Goal: Book appointment/travel/reservation

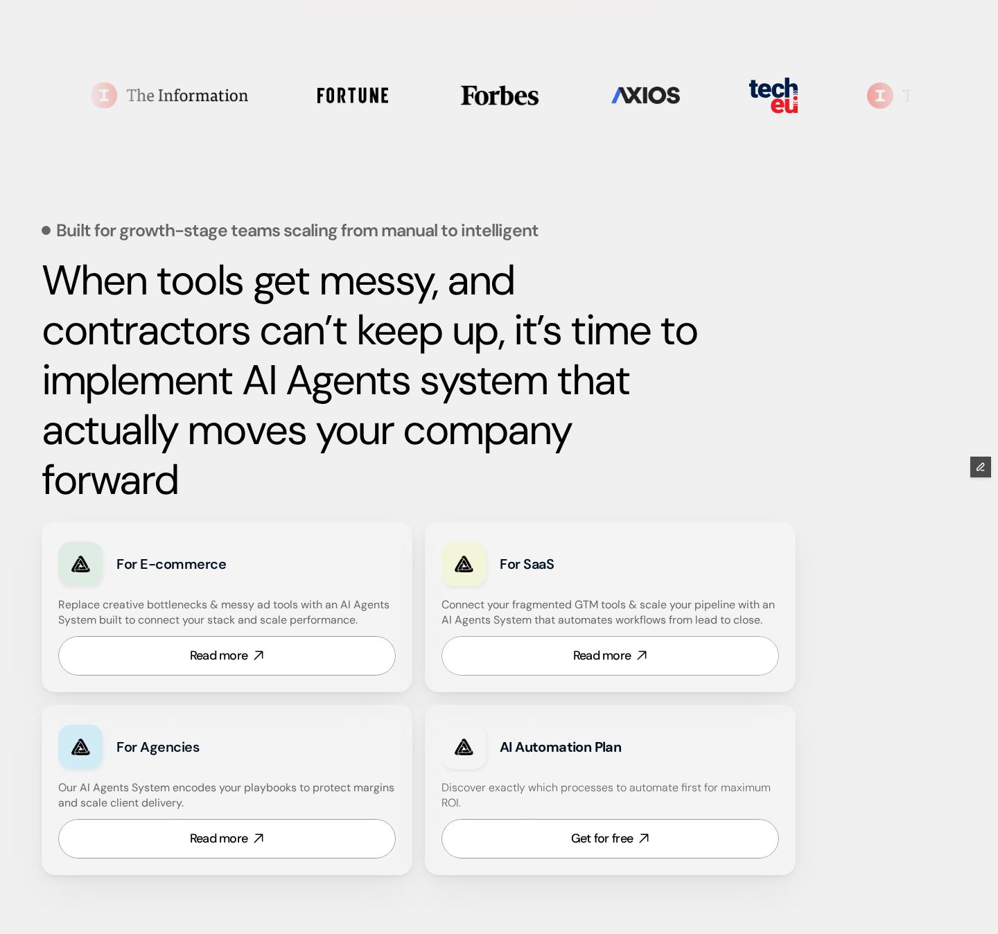
scroll to position [427, 0]
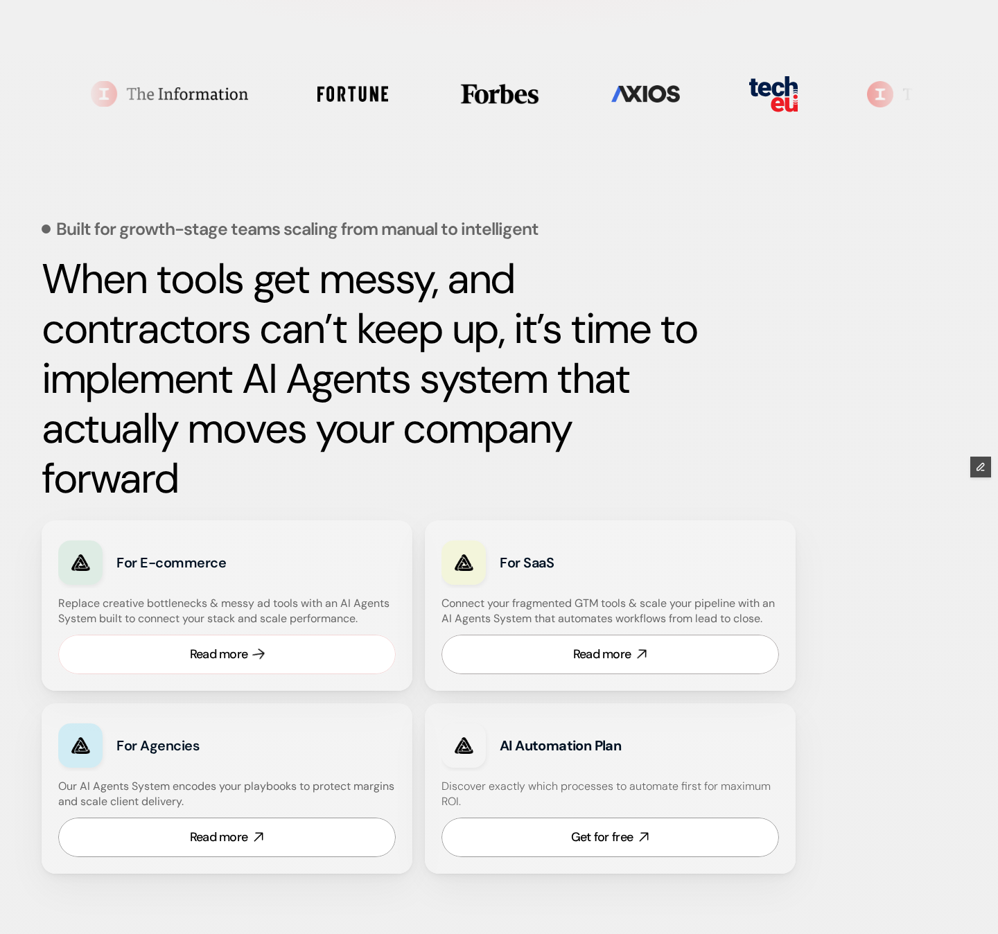
click at [373, 655] on link "Read more" at bounding box center [226, 654] width 337 height 39
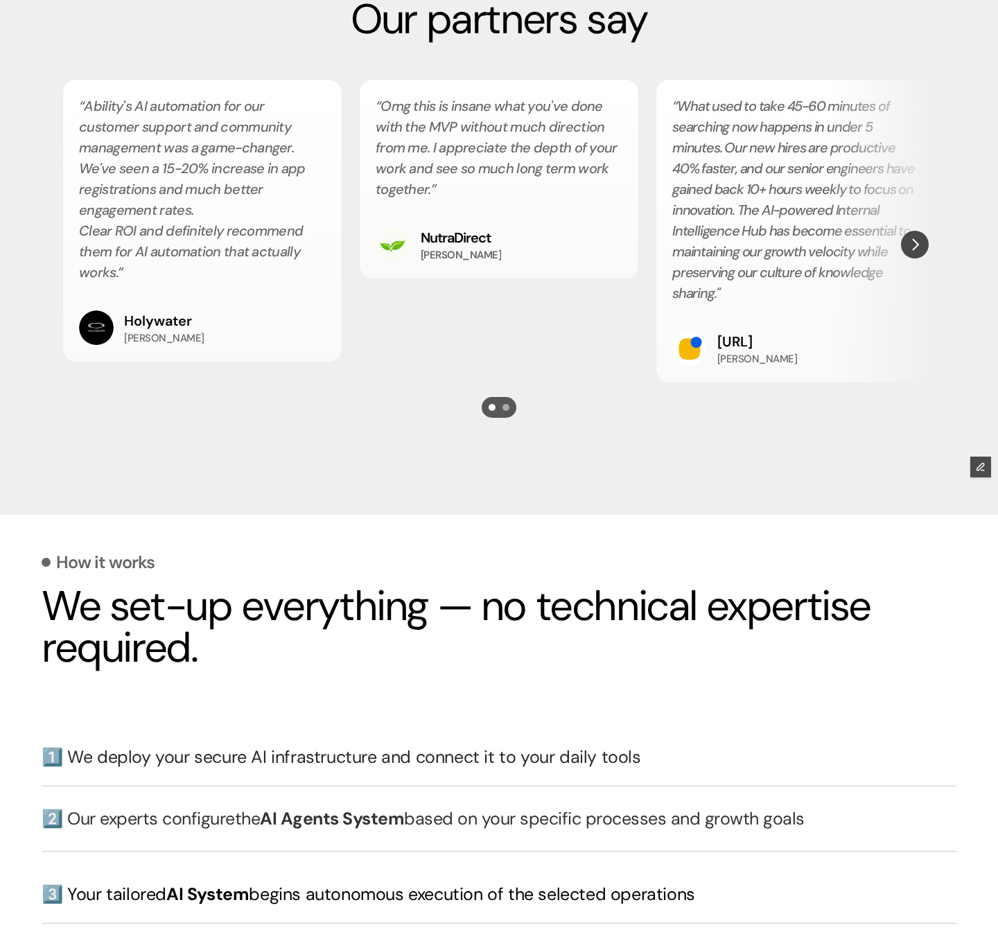
scroll to position [2546, 0]
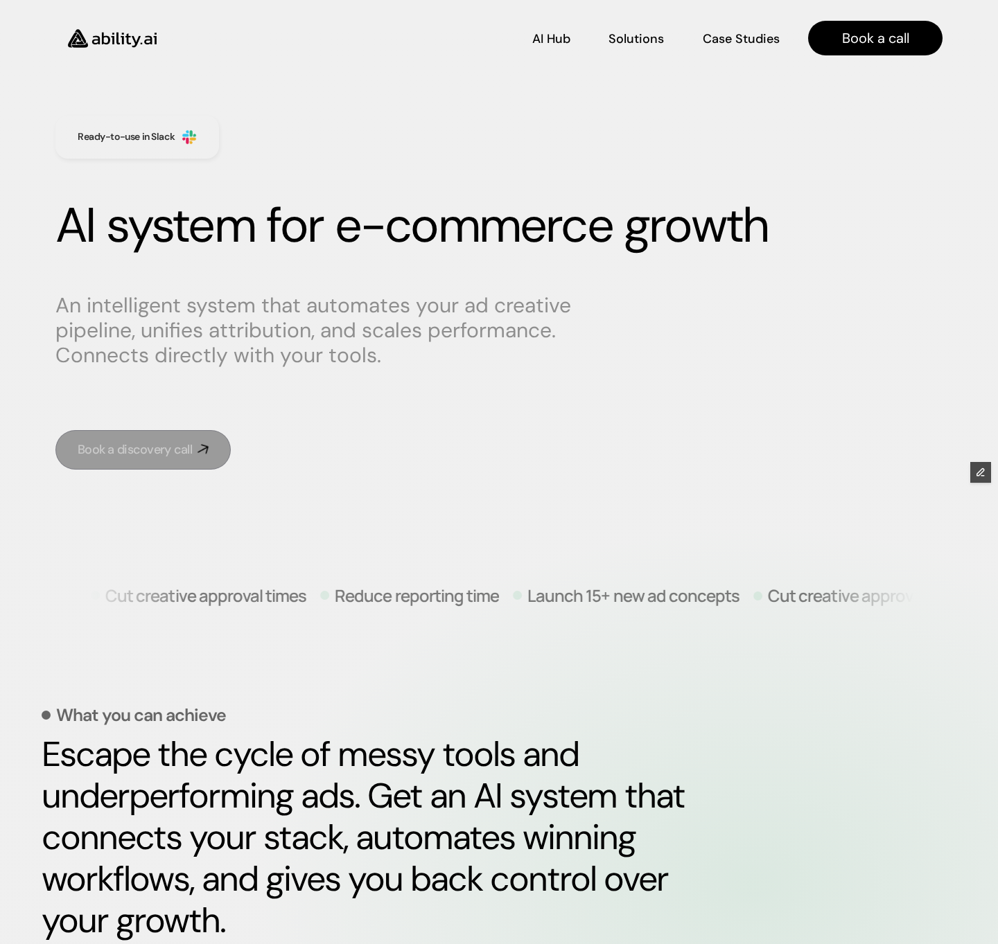
click at [173, 445] on div "Book a discovery call" at bounding box center [135, 449] width 114 height 17
click at [161, 459] on link "Book a discovery call" at bounding box center [142, 449] width 175 height 39
click at [182, 459] on link "Book a discovery call" at bounding box center [142, 449] width 175 height 39
click at [170, 450] on div "Book a discovery call" at bounding box center [135, 449] width 114 height 17
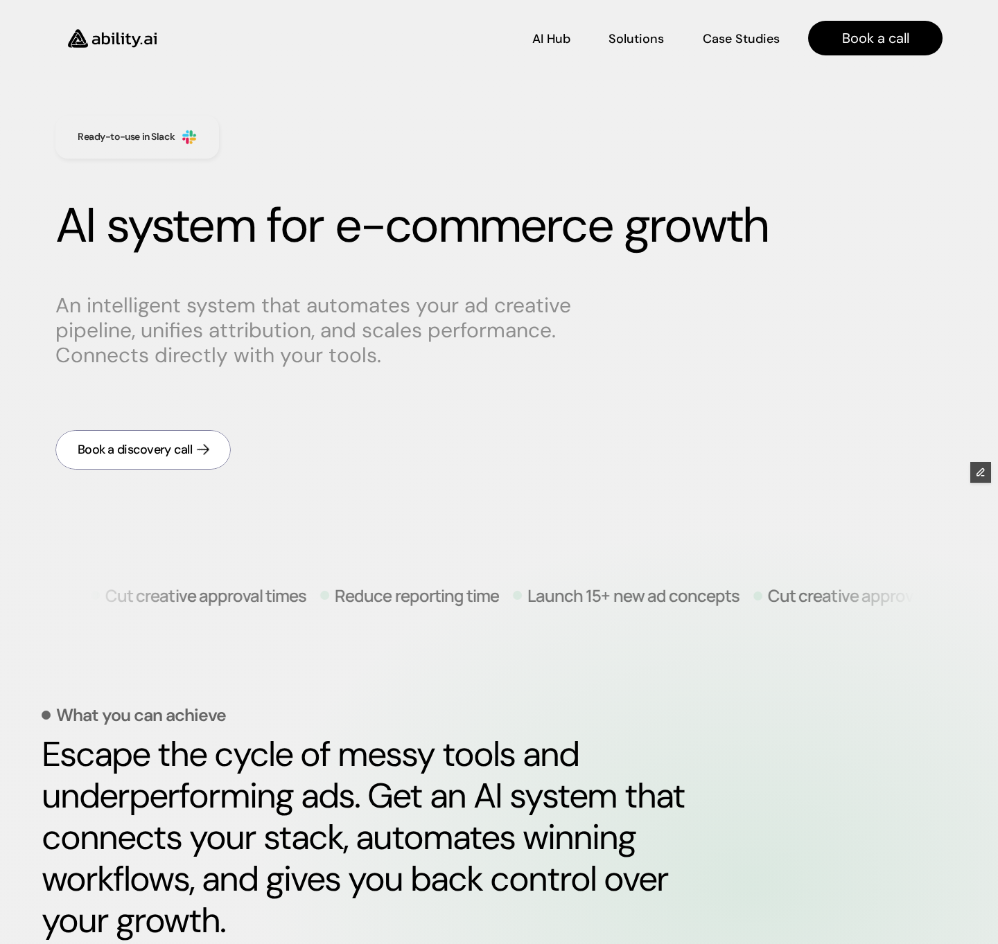
click at [170, 450] on div "Book a discovery call" at bounding box center [135, 449] width 114 height 17
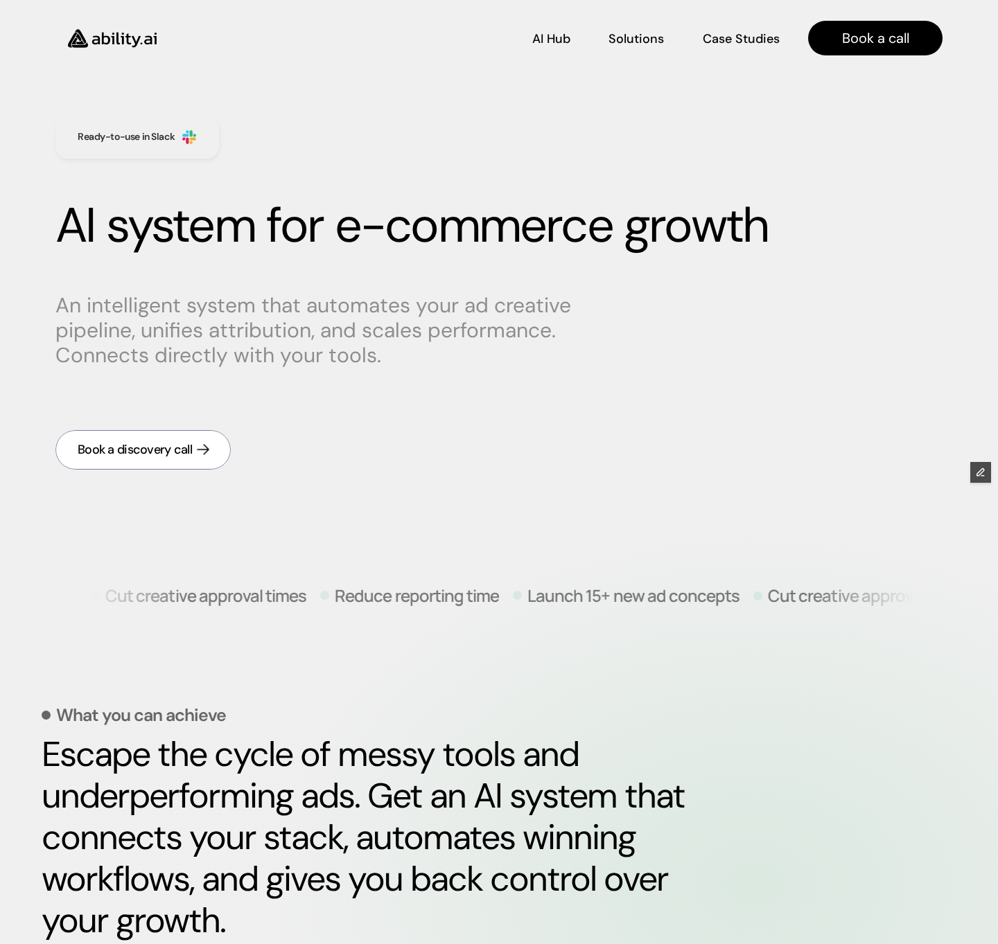
click at [170, 450] on div "Book a discovery call" at bounding box center [135, 449] width 114 height 17
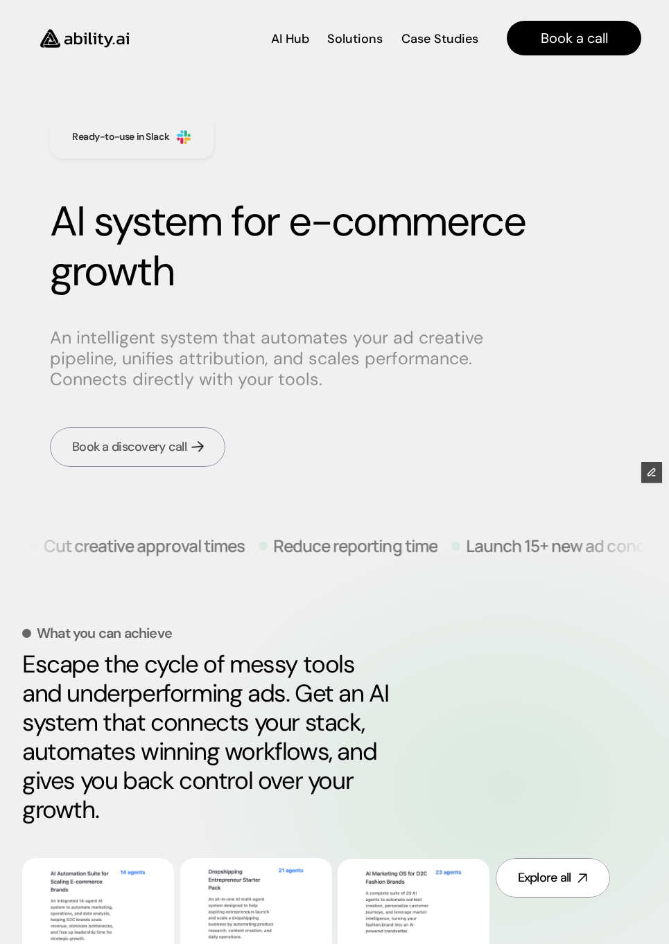
click at [132, 450] on div "Book a discovery call" at bounding box center [129, 447] width 114 height 17
click at [154, 458] on link "Book a discovery call" at bounding box center [137, 446] width 175 height 39
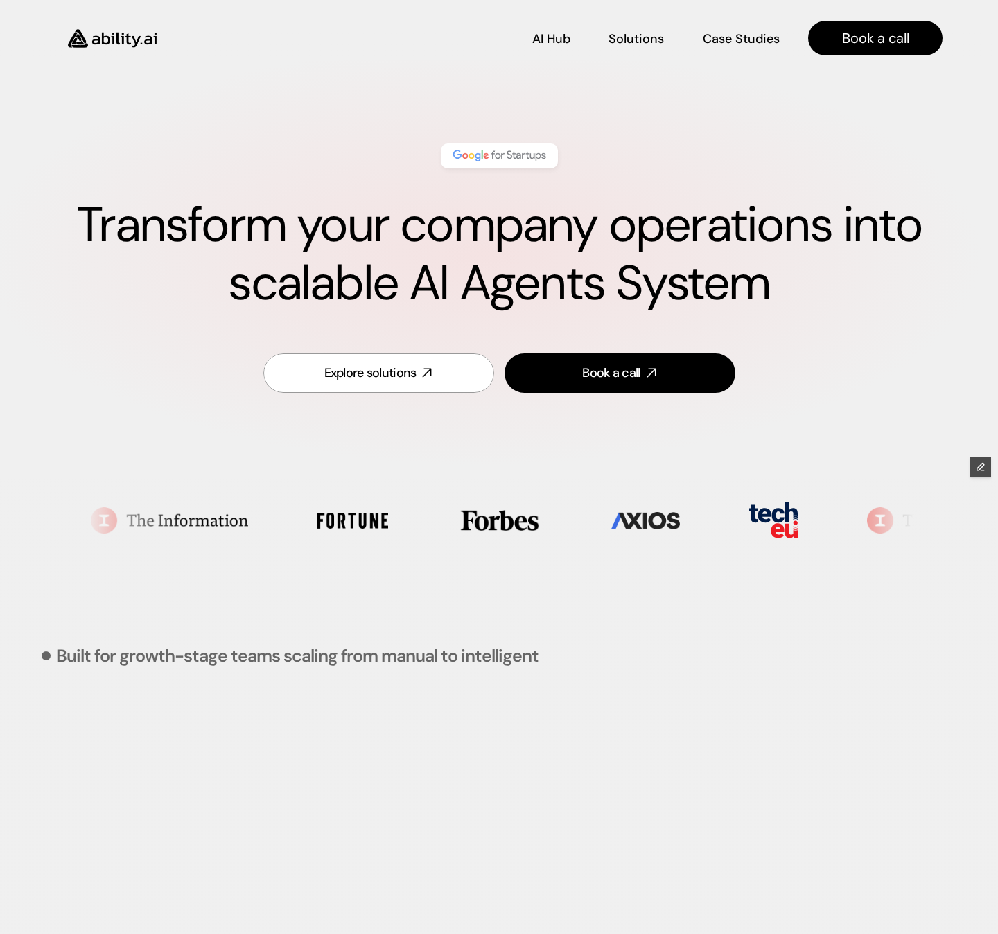
scroll to position [3831, 0]
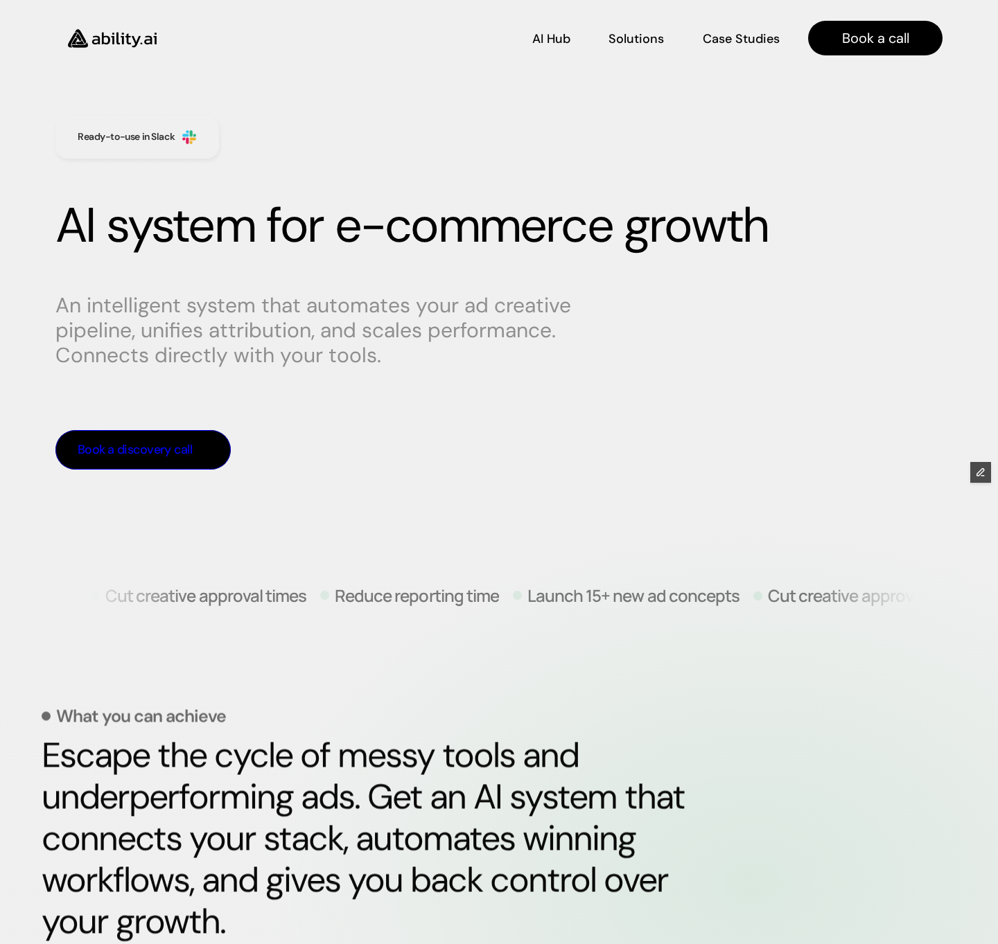
click at [166, 452] on div "Book a discovery call" at bounding box center [135, 449] width 114 height 17
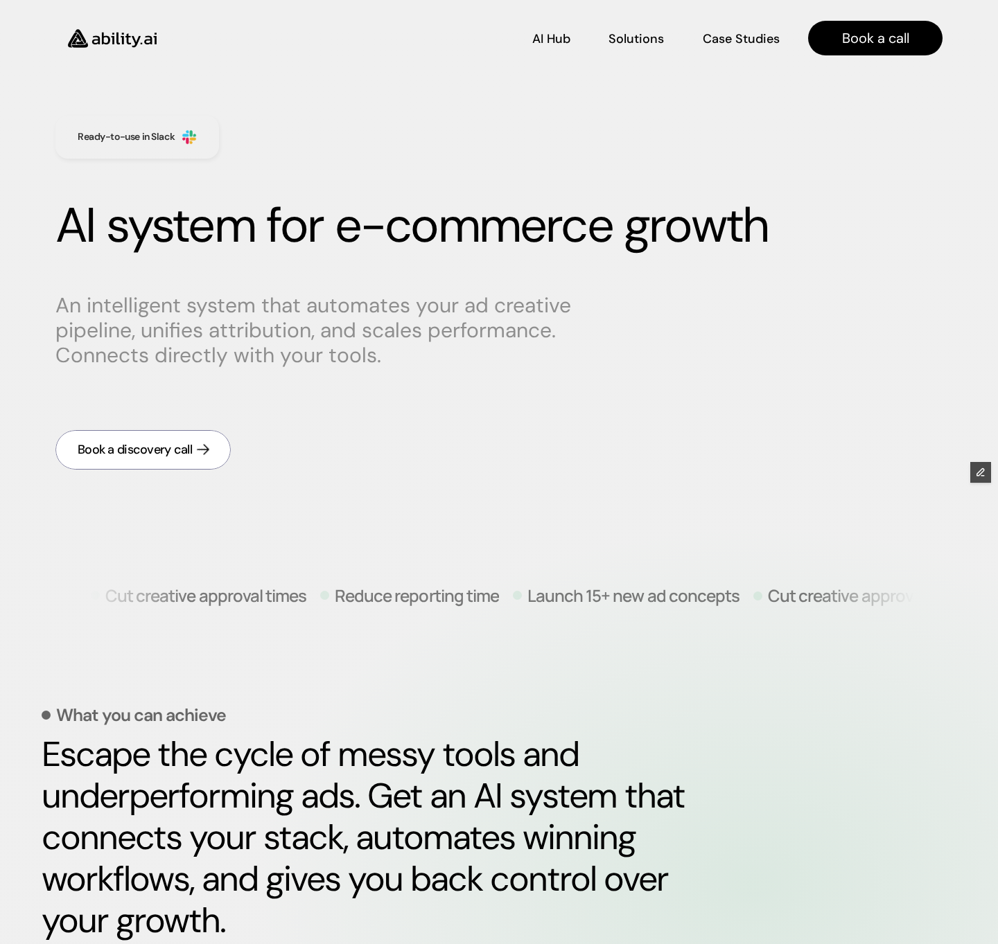
click at [166, 452] on div "Book a discovery call" at bounding box center [135, 449] width 114 height 17
click at [163, 441] on link "Book a discovery call" at bounding box center [142, 449] width 175 height 39
click at [178, 453] on div "Book a discovery call" at bounding box center [135, 449] width 114 height 17
click at [173, 445] on div "Book a discovery call" at bounding box center [135, 449] width 114 height 17
click at [185, 446] on div "Book a discovery call" at bounding box center [135, 449] width 114 height 17
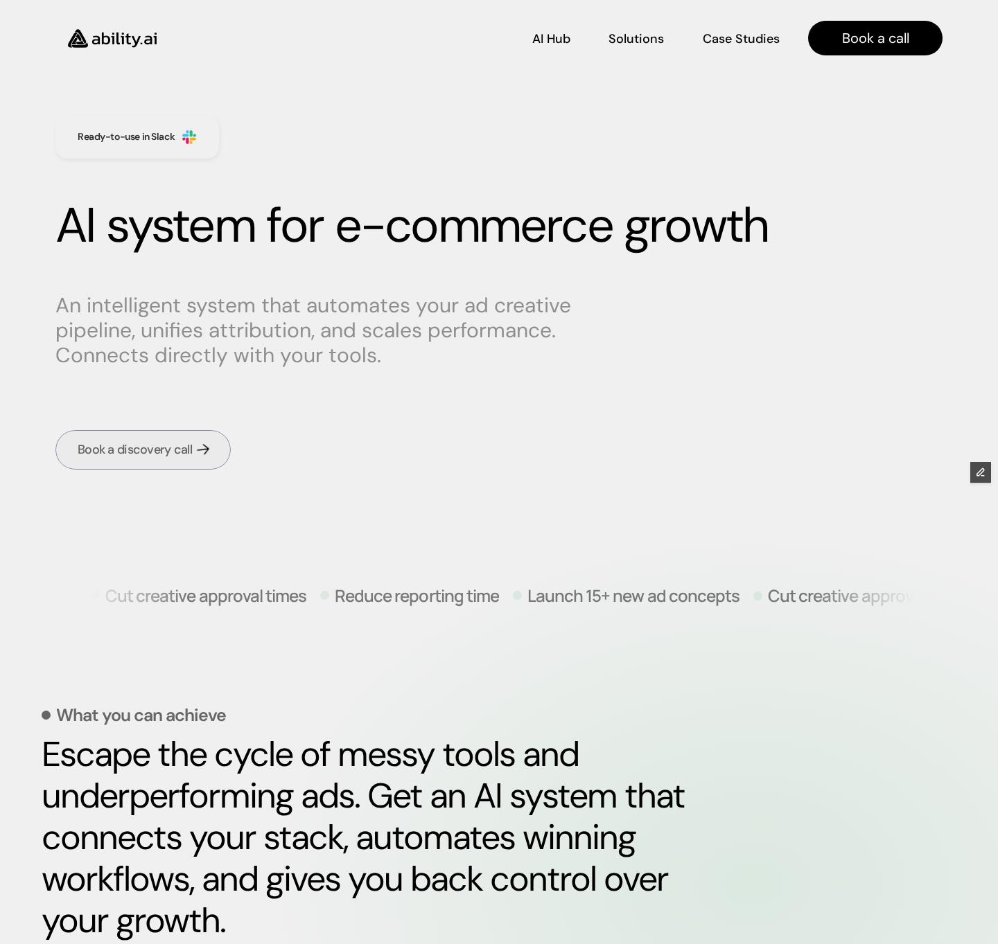
click at [185, 446] on div "Book a discovery call" at bounding box center [135, 449] width 114 height 17
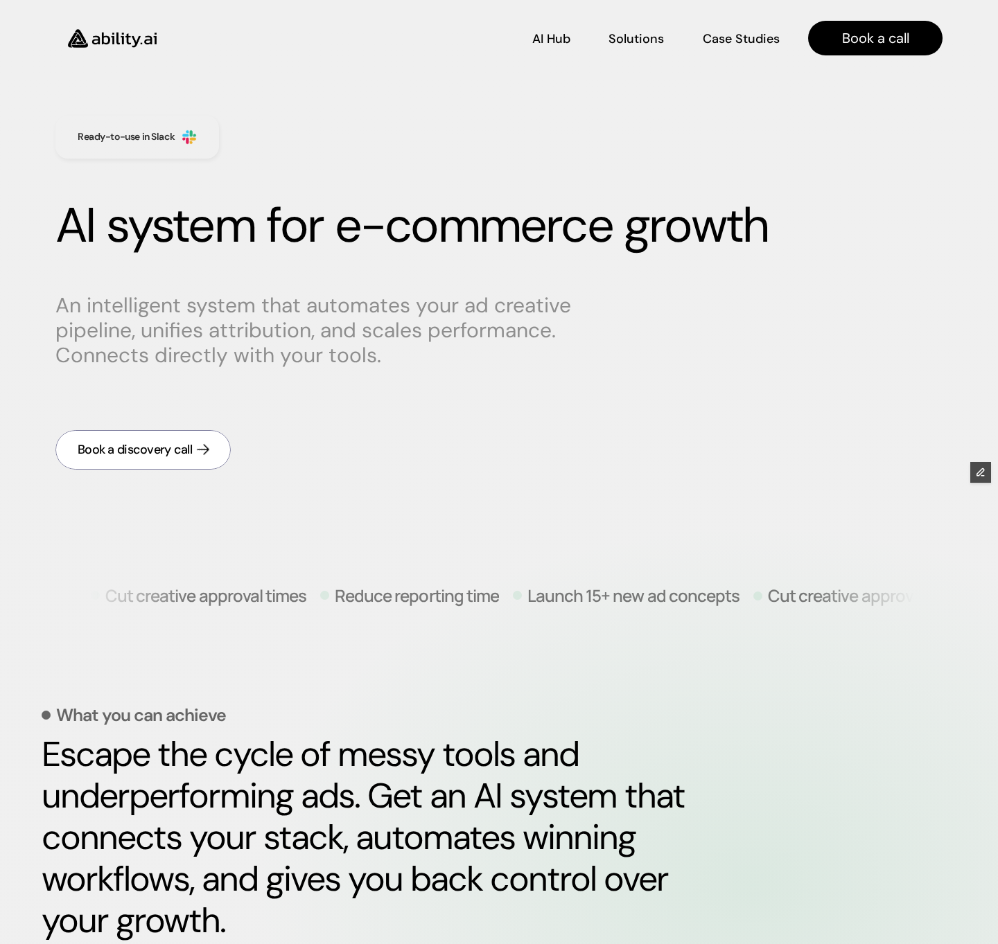
click at [185, 446] on div "Book a discovery call" at bounding box center [135, 449] width 114 height 17
click at [186, 455] on div "Book a discovery call" at bounding box center [135, 449] width 114 height 17
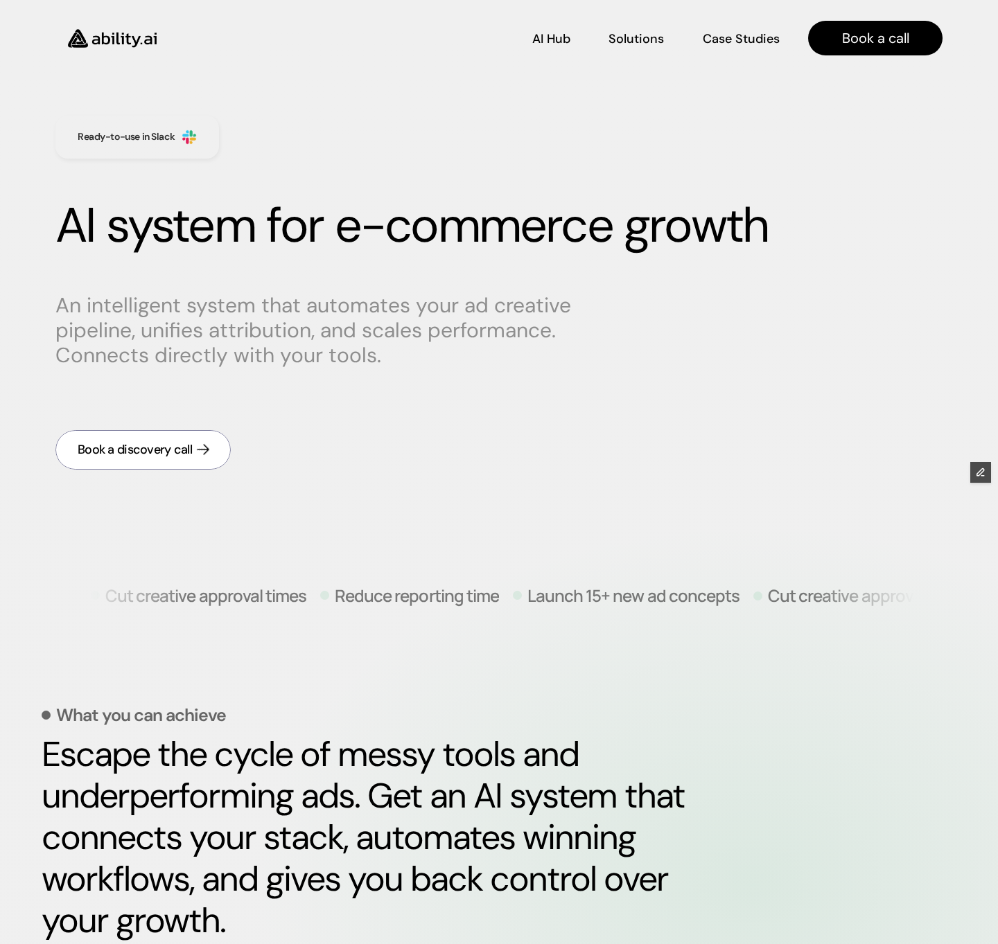
click at [186, 455] on div "Book a discovery call" at bounding box center [135, 449] width 114 height 17
click at [206, 449] on icon at bounding box center [203, 450] width 16 height 16
click at [167, 458] on div "Book a discovery call" at bounding box center [135, 449] width 114 height 17
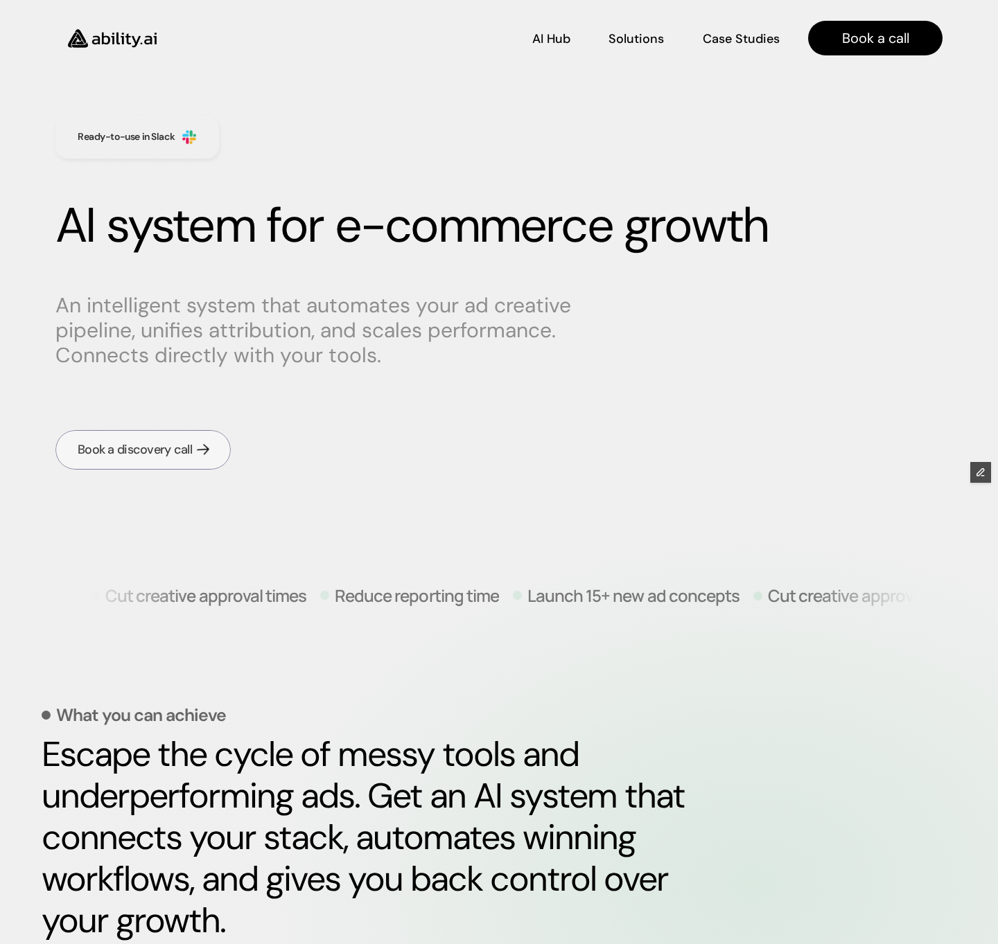
click at [167, 458] on div "Book a discovery call" at bounding box center [135, 449] width 114 height 17
click at [168, 455] on div "Book a discovery call" at bounding box center [135, 449] width 114 height 17
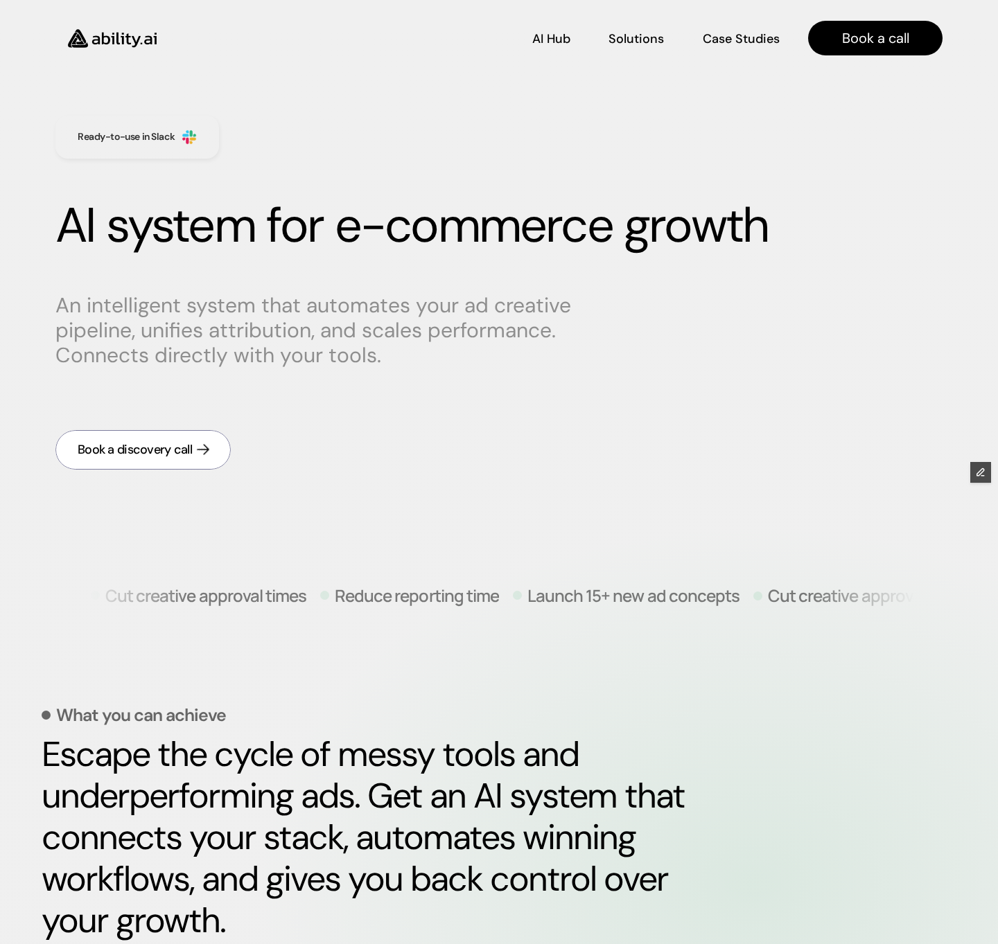
click at [168, 455] on div "Book a discovery call" at bounding box center [135, 449] width 114 height 17
